Goal: Task Accomplishment & Management: Complete application form

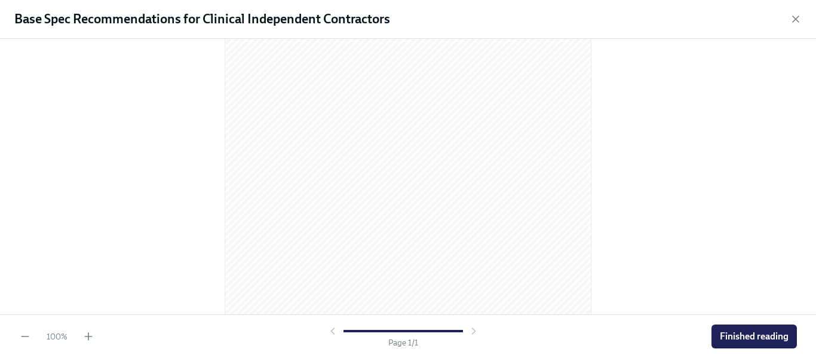
scroll to position [155, 0]
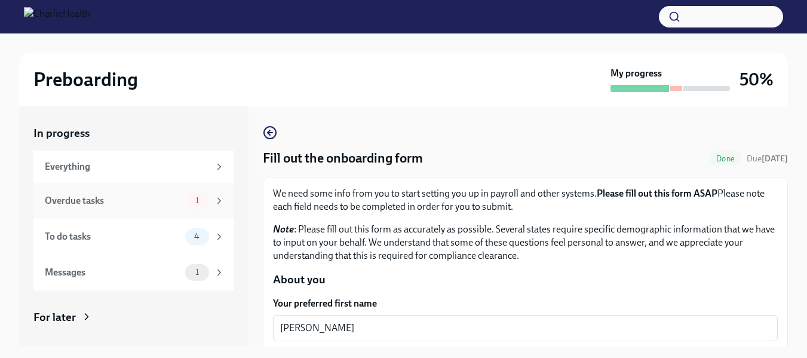
click at [126, 202] on div "Overdue tasks" at bounding box center [113, 200] width 136 height 13
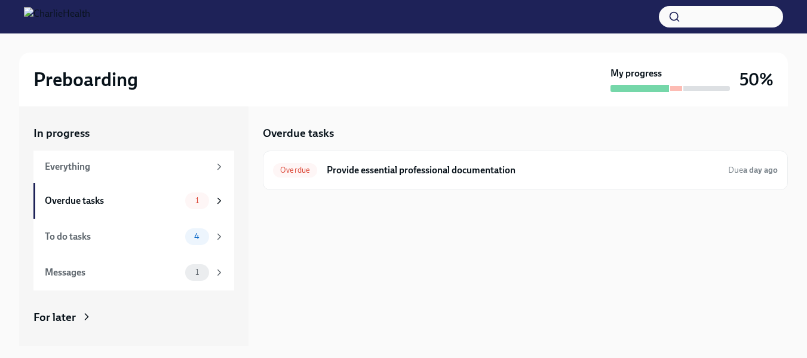
click at [126, 202] on div "Overdue tasks" at bounding box center [113, 200] width 136 height 13
click at [204, 160] on div "Everything" at bounding box center [135, 166] width 180 height 13
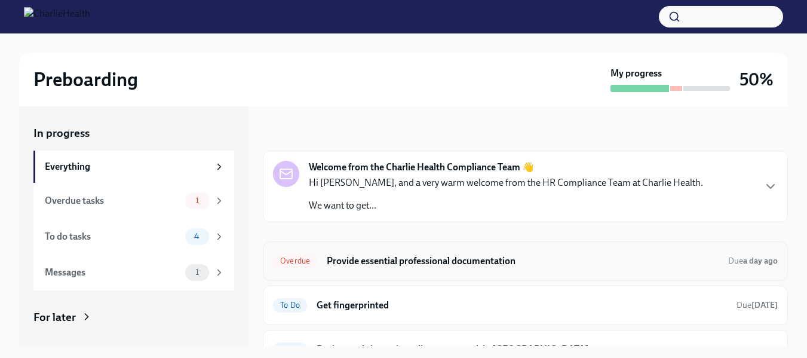
click at [604, 260] on h6 "Provide essential professional documentation" at bounding box center [523, 261] width 392 height 13
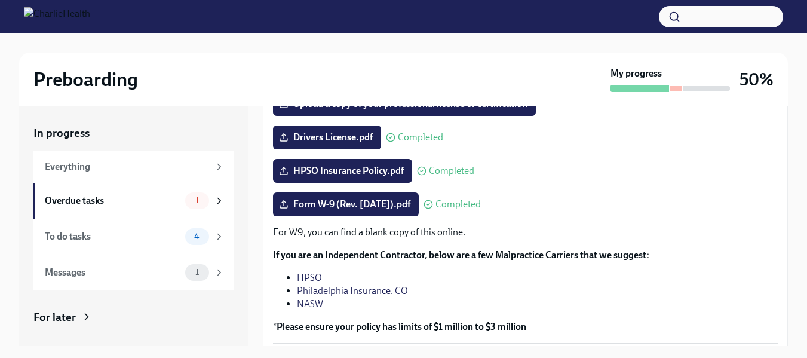
scroll to position [300, 0]
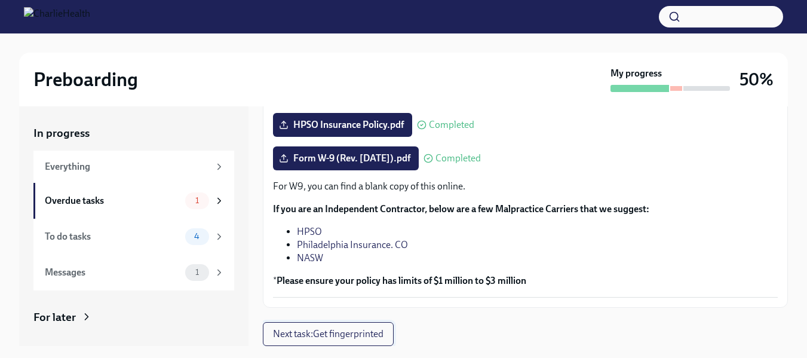
click at [353, 340] on span "Next task : Get fingerprinted" at bounding box center [328, 334] width 111 height 12
